Goal: Navigation & Orientation: Find specific page/section

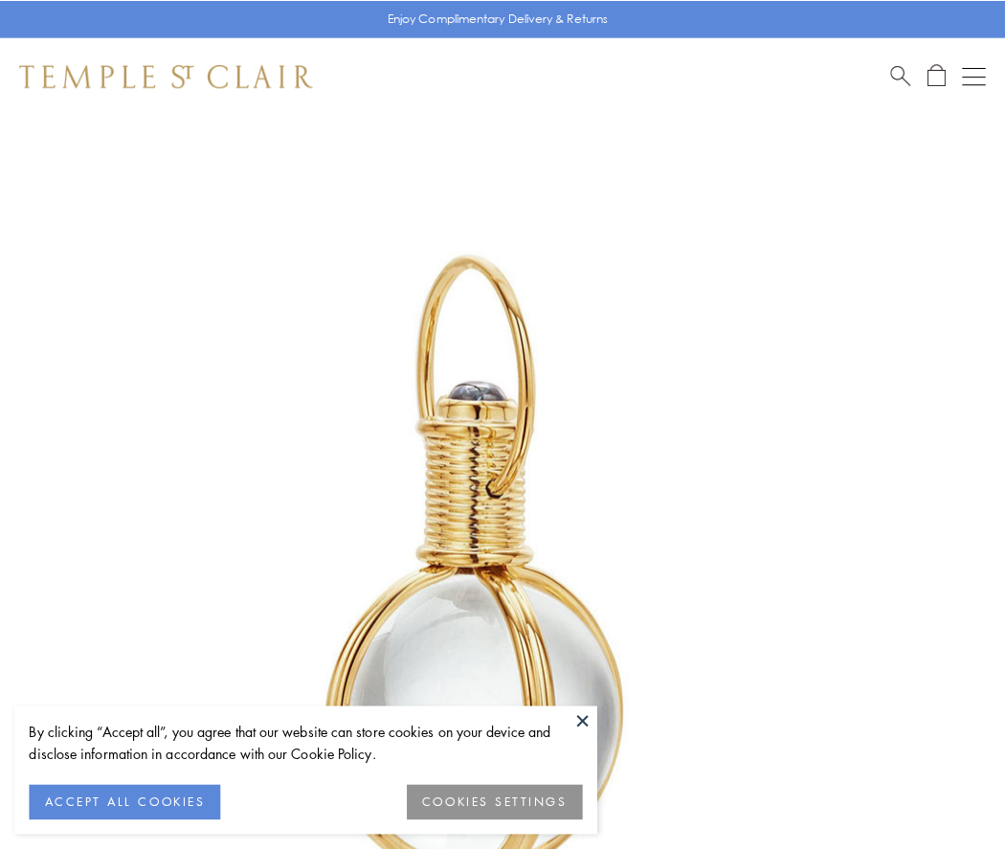
scroll to position [500, 0]
